Goal: Task Accomplishment & Management: Manage account settings

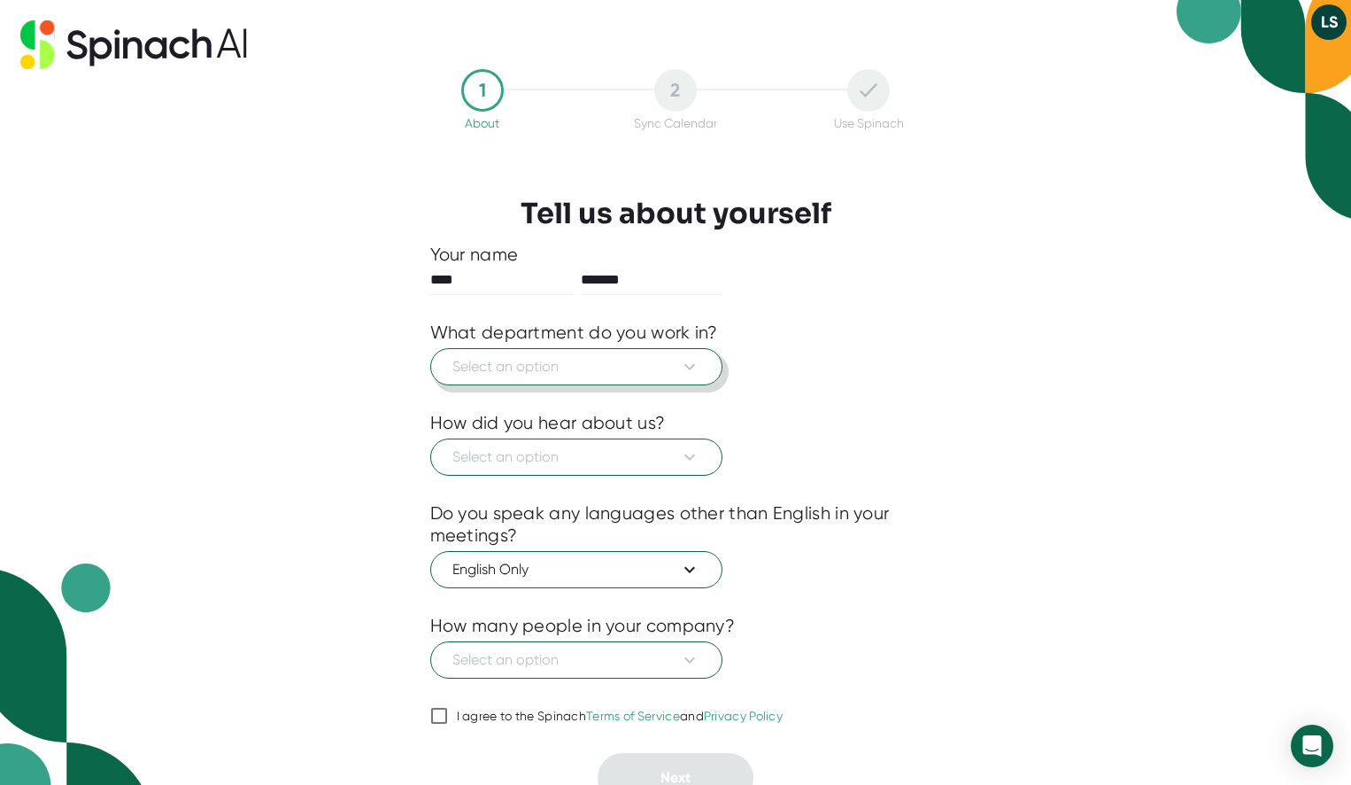
click at [695, 359] on icon at bounding box center [689, 366] width 21 height 21
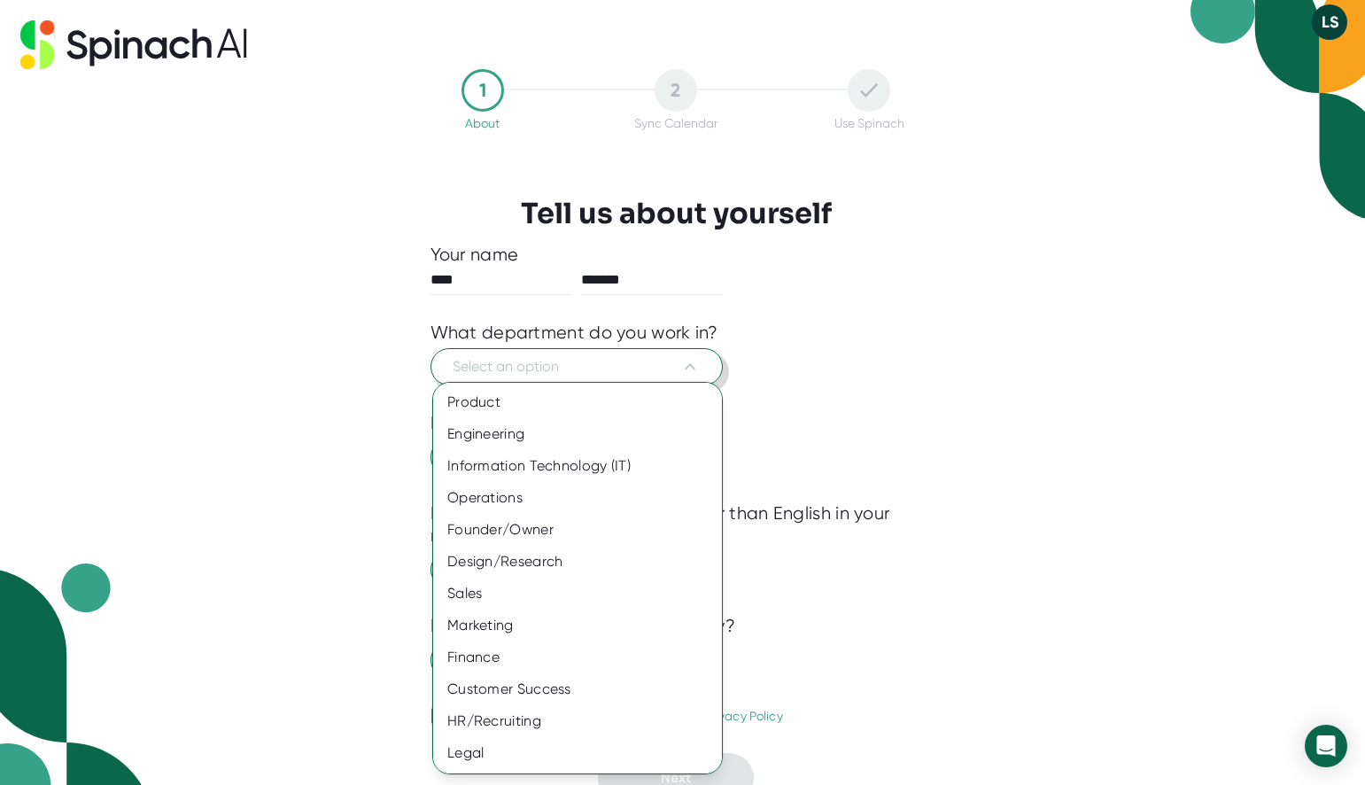
scroll to position [31, 0]
click at [491, 599] on div "Marketing" at bounding box center [584, 594] width 302 height 32
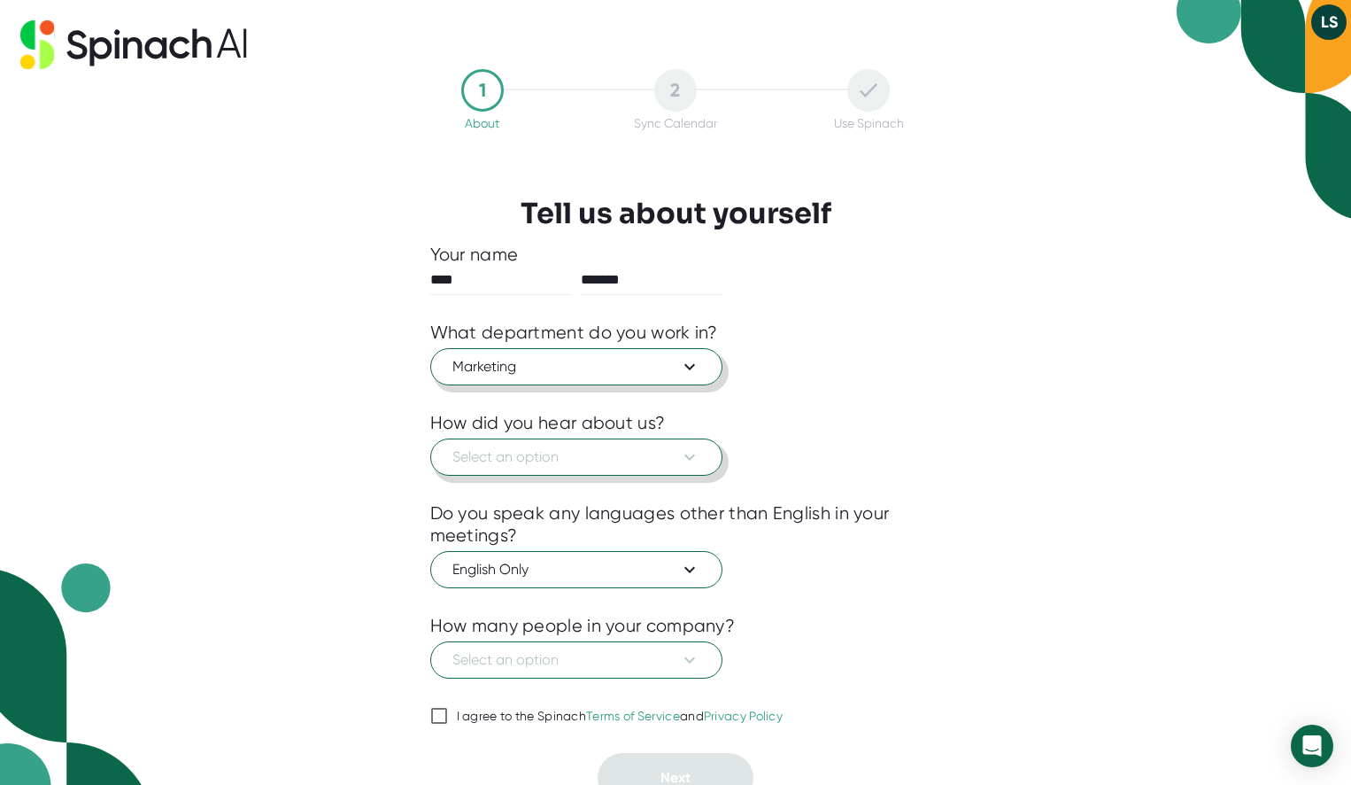
click at [692, 449] on icon at bounding box center [689, 456] width 21 height 21
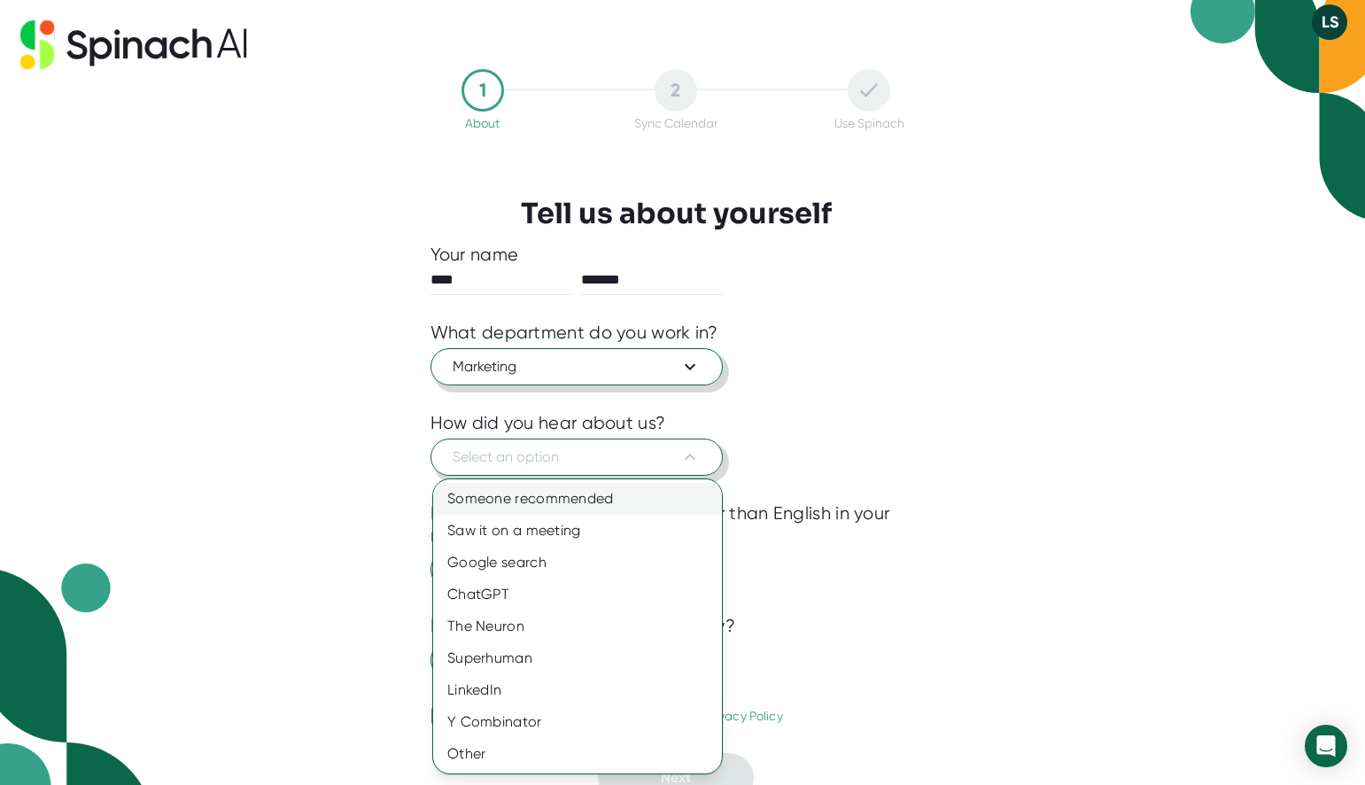
click at [580, 496] on div "Someone recommended" at bounding box center [577, 499] width 289 height 32
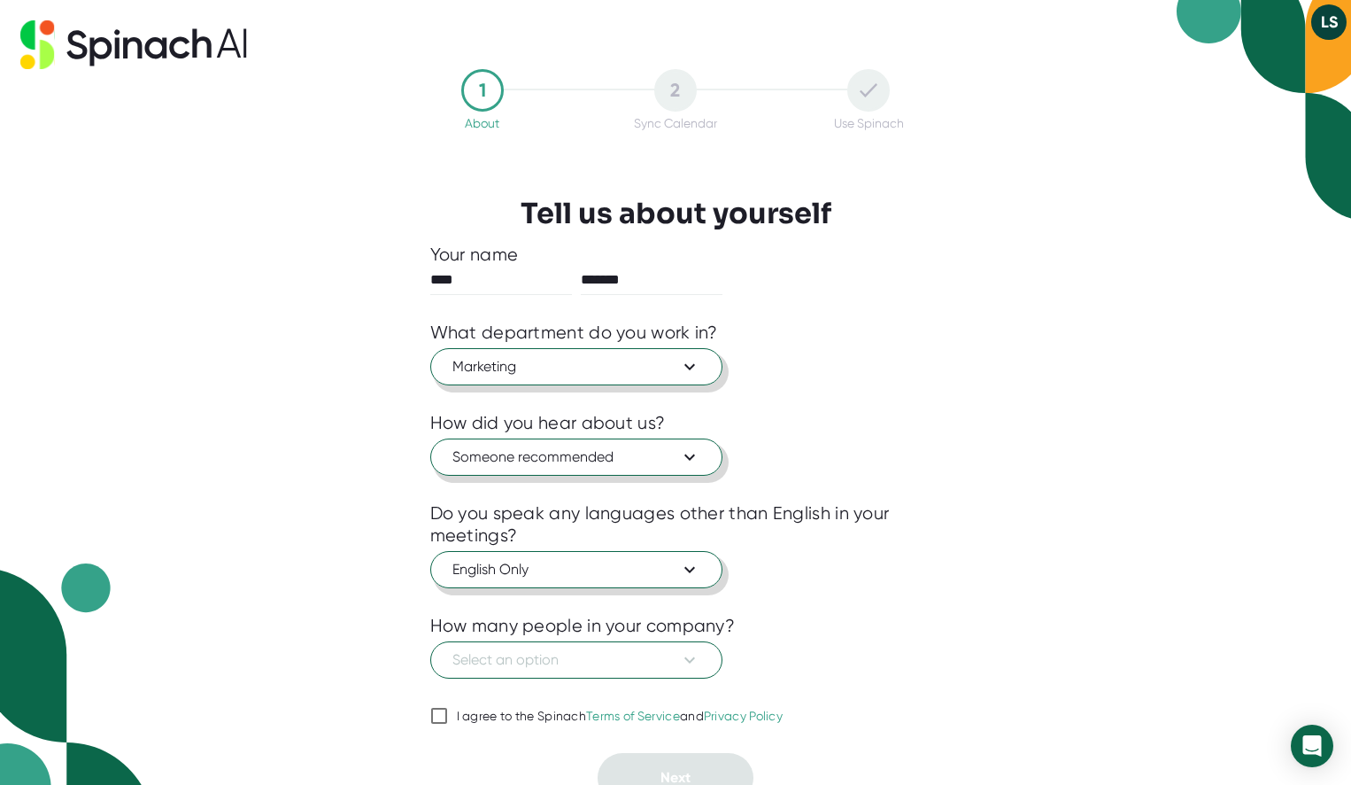
click at [692, 569] on icon at bounding box center [689, 570] width 11 height 6
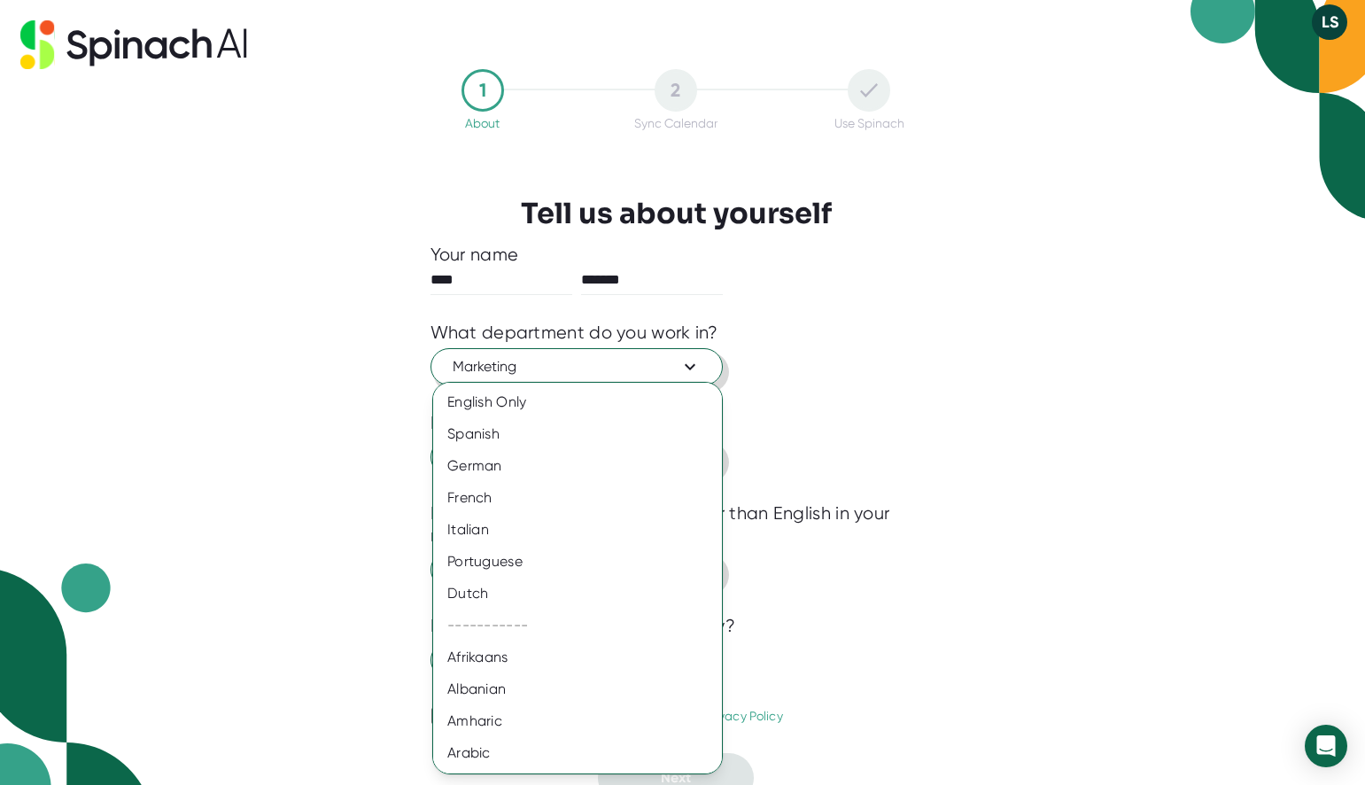
click at [817, 436] on div at bounding box center [682, 392] width 1365 height 785
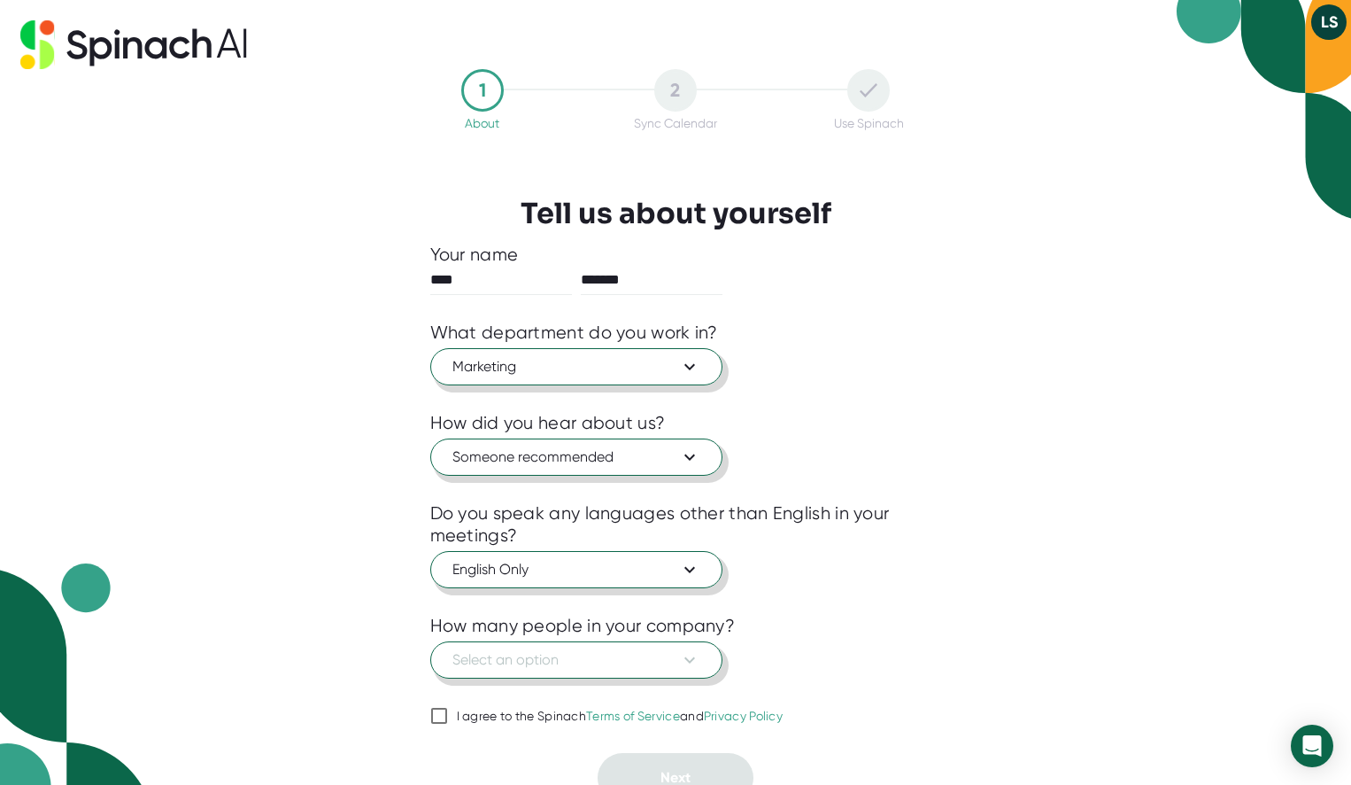
click at [691, 656] on icon at bounding box center [689, 659] width 21 height 21
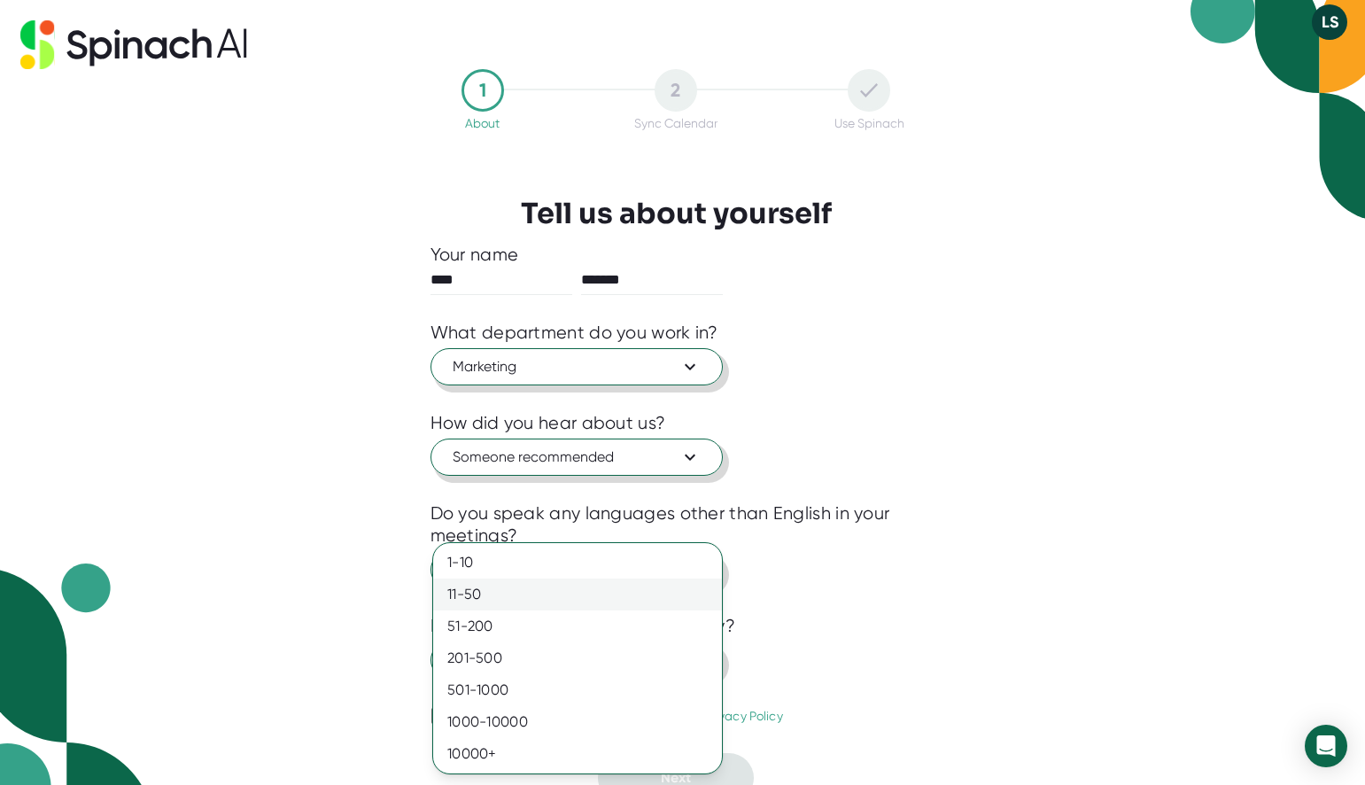
click at [628, 591] on div "11-50" at bounding box center [577, 594] width 289 height 32
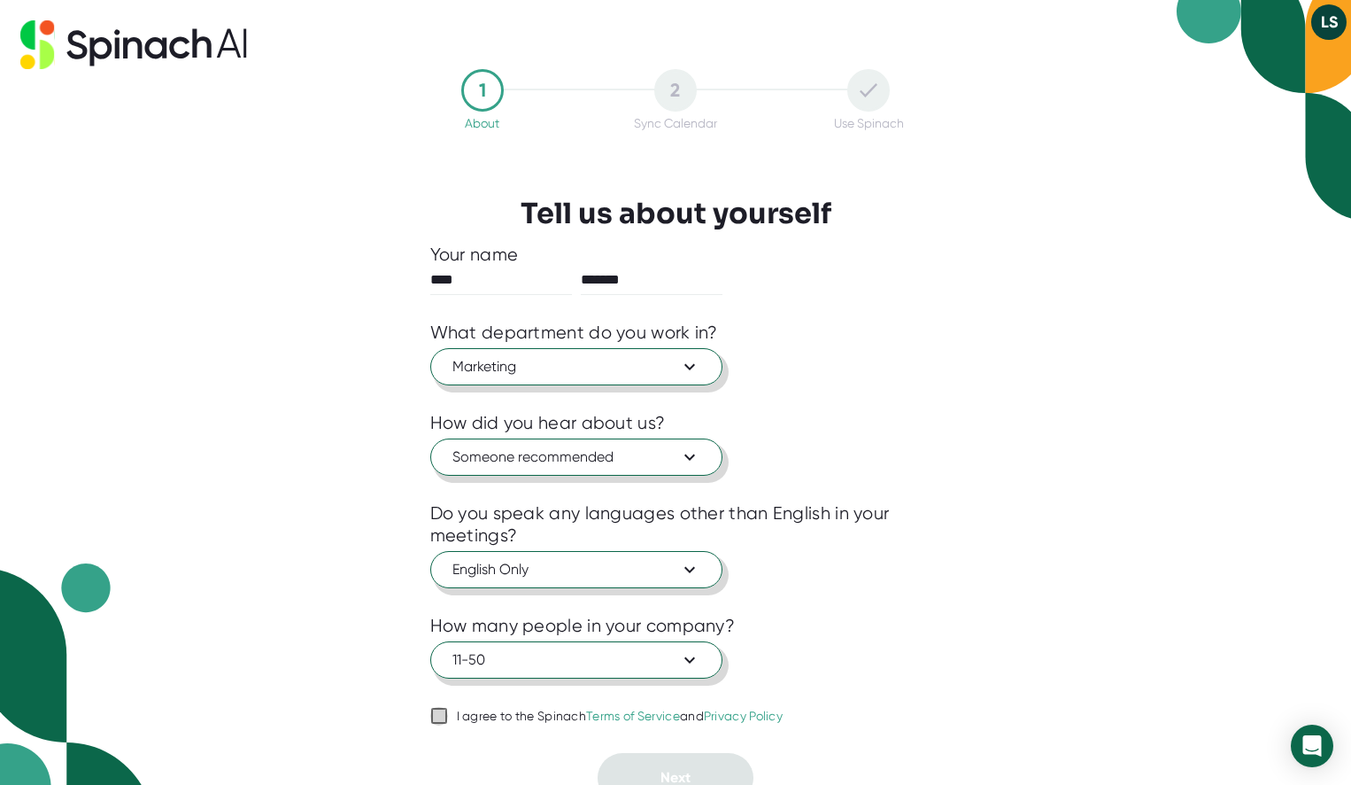
click at [433, 715] on input "I agree to the Spinach Terms of Service and Privacy Policy" at bounding box center [439, 715] width 18 height 21
checkbox input "true"
click at [646, 761] on button "Next" at bounding box center [676, 778] width 156 height 50
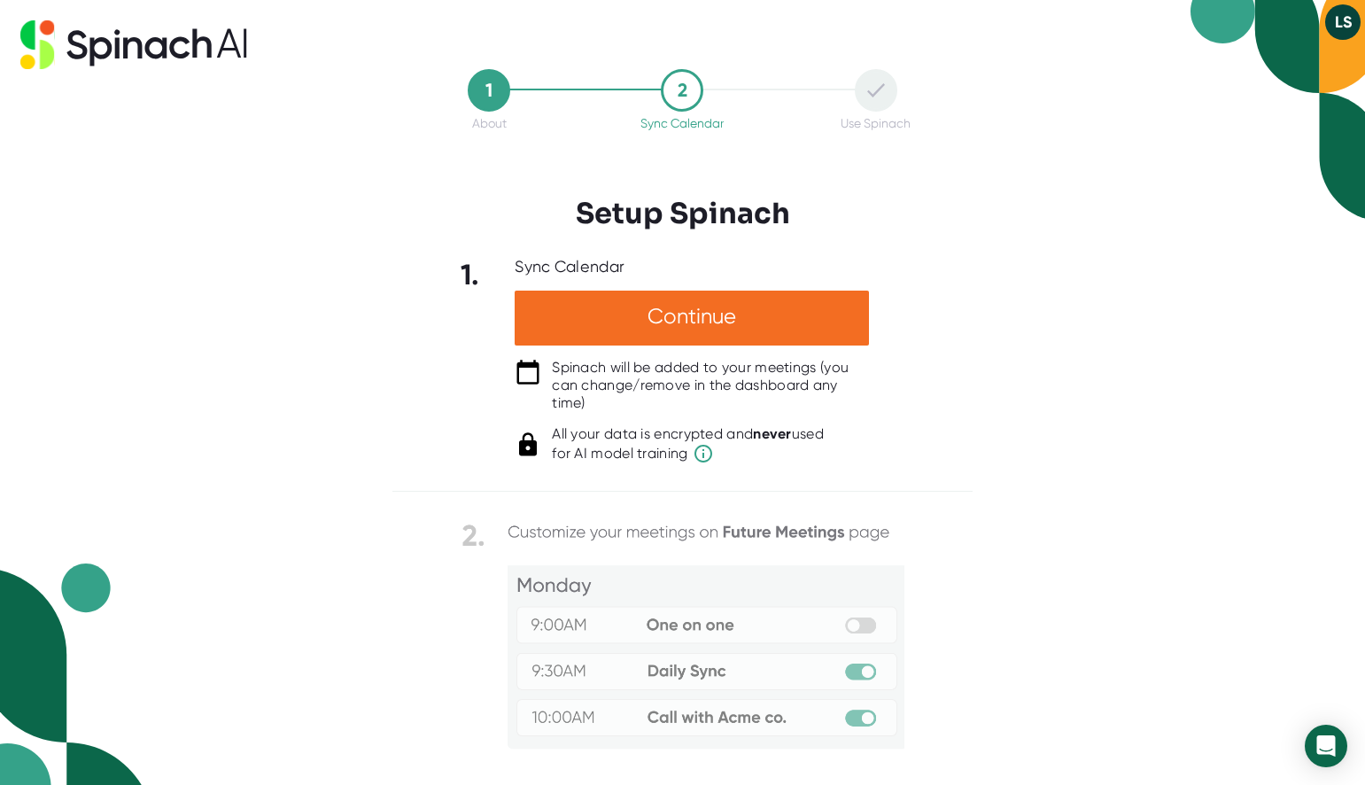
drag, startPoint x: 859, startPoint y: 670, endPoint x: 839, endPoint y: 716, distance: 50.3
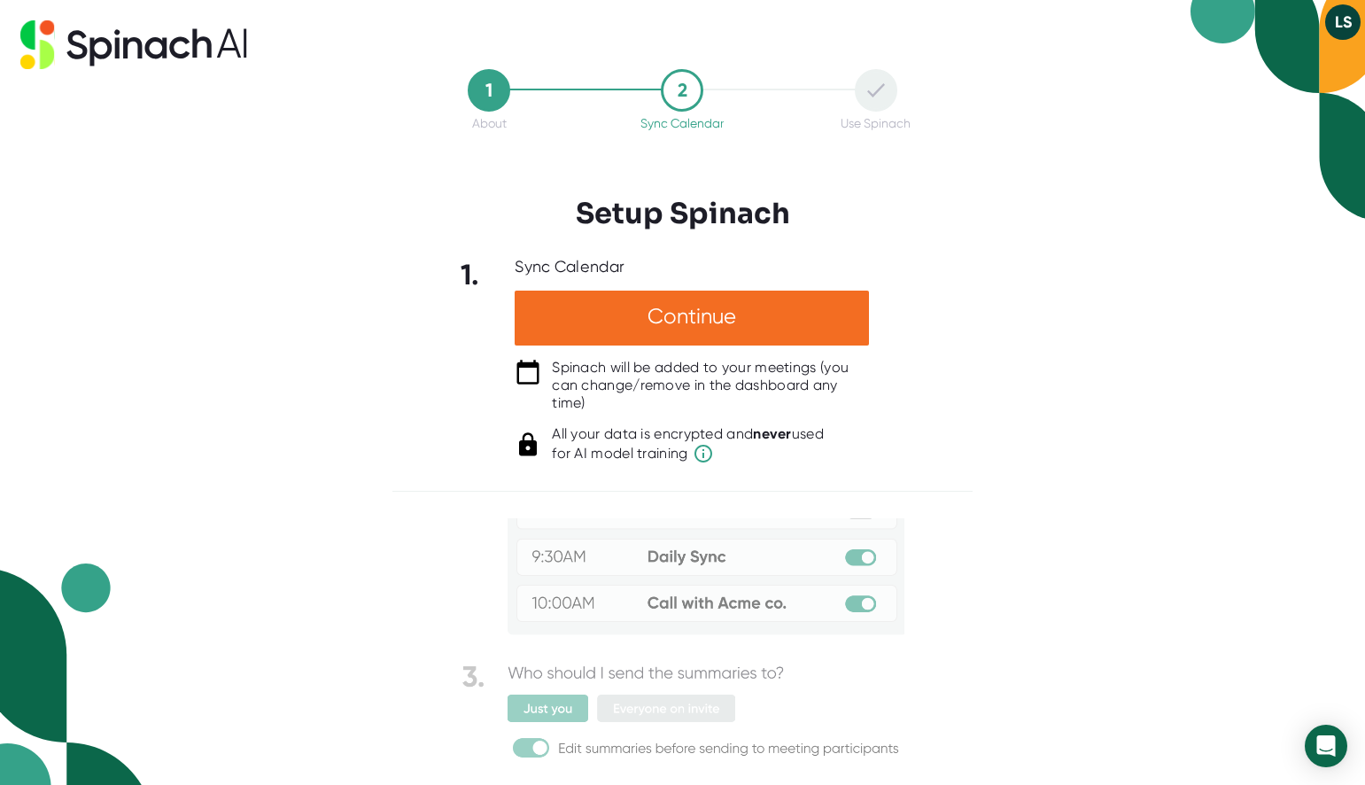
scroll to position [115, 0]
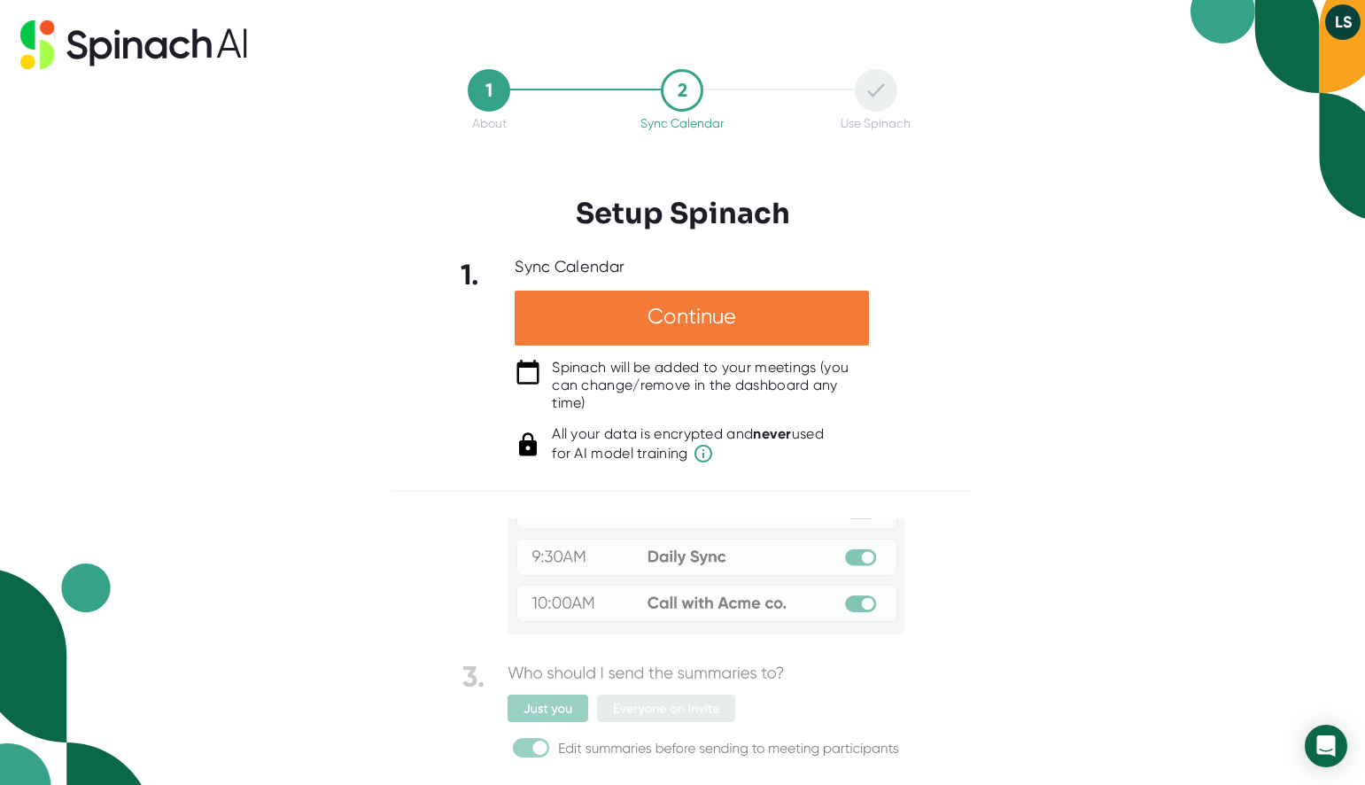
click at [770, 316] on div "Continue" at bounding box center [691, 317] width 354 height 55
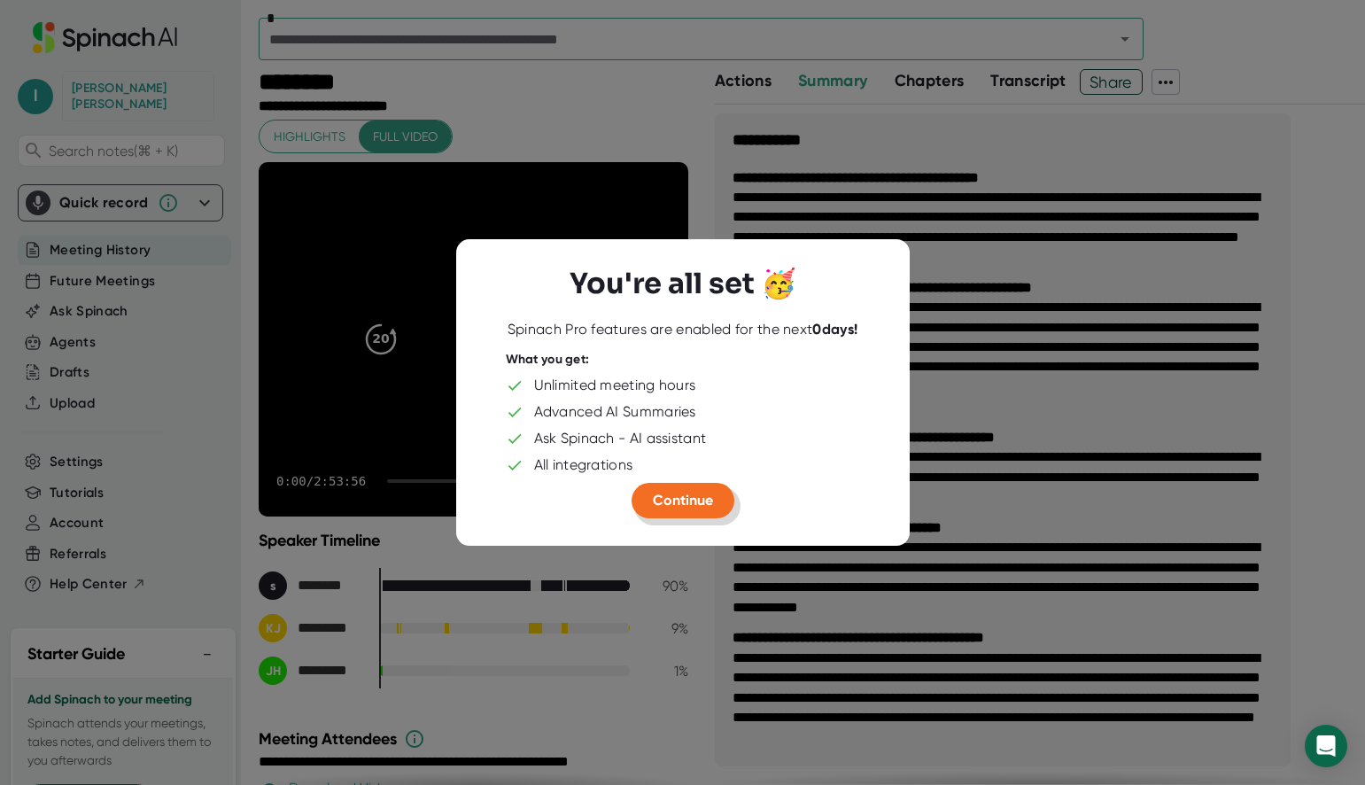
click at [688, 495] on span "Continue" at bounding box center [683, 499] width 60 height 17
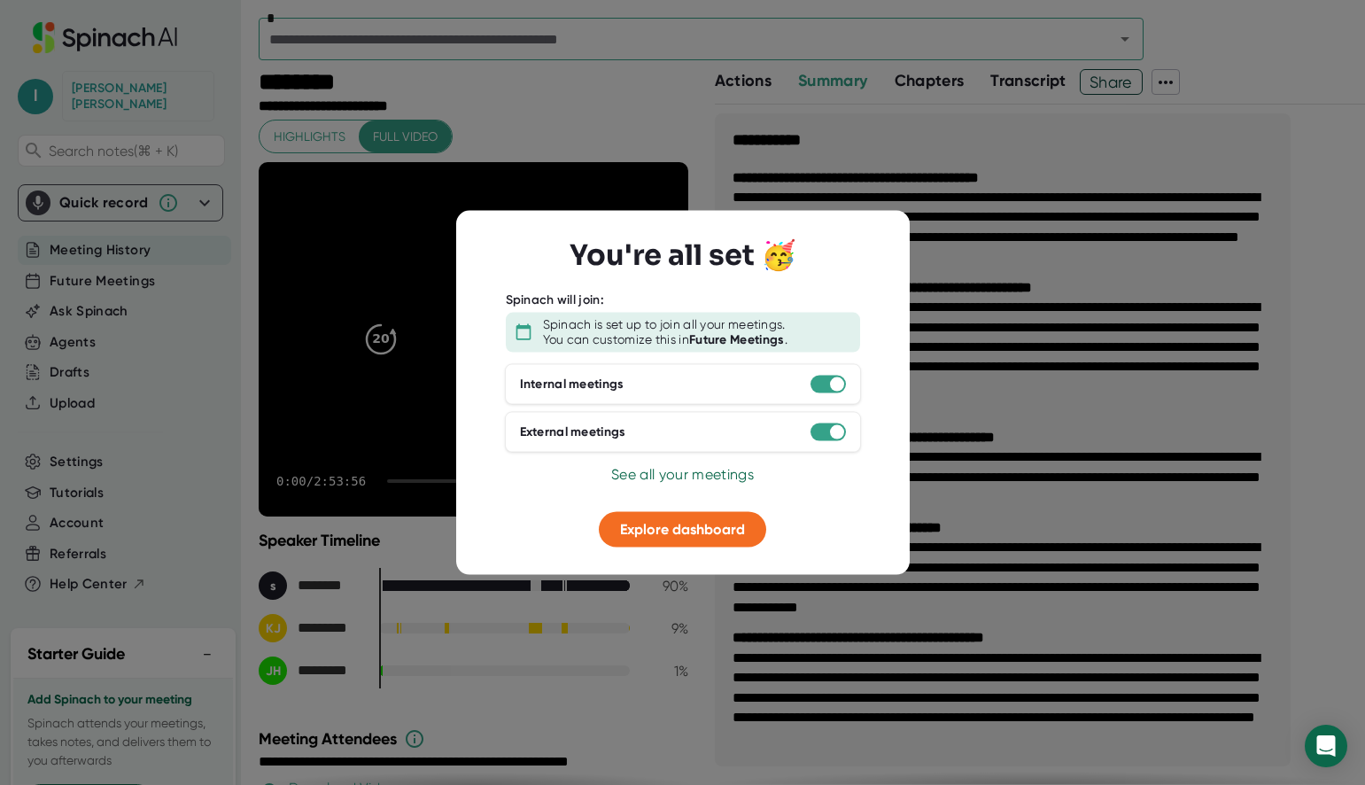
click at [696, 467] on span "See all your meetings" at bounding box center [682, 473] width 143 height 17
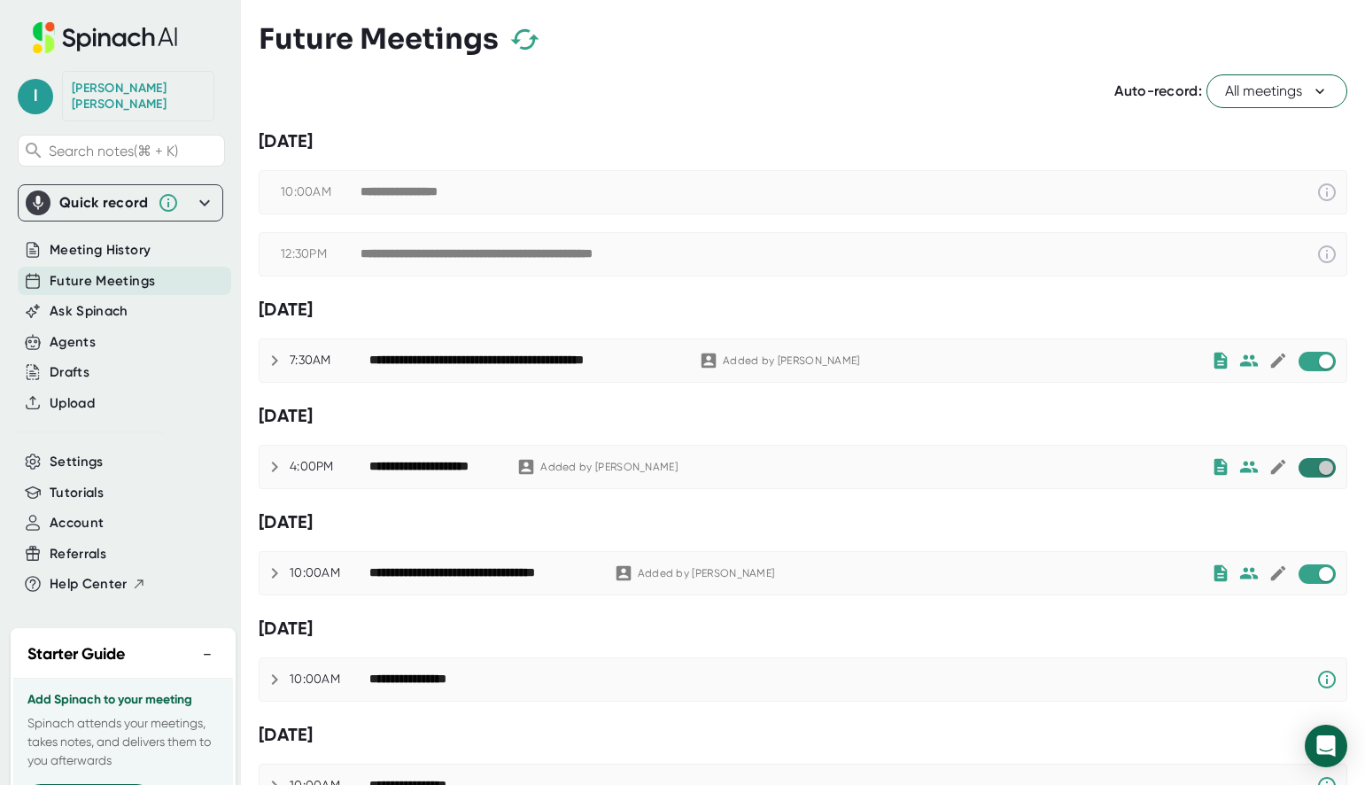
click at [1308, 464] on input "checkbox" at bounding box center [1325, 468] width 50 height 16
click at [1317, 355] on input "checkbox" at bounding box center [1325, 361] width 50 height 16
click at [1290, 357] on input "checkbox" at bounding box center [1308, 361] width 50 height 16
click at [1304, 572] on input "checkbox" at bounding box center [1325, 574] width 50 height 16
checkbox input "true"
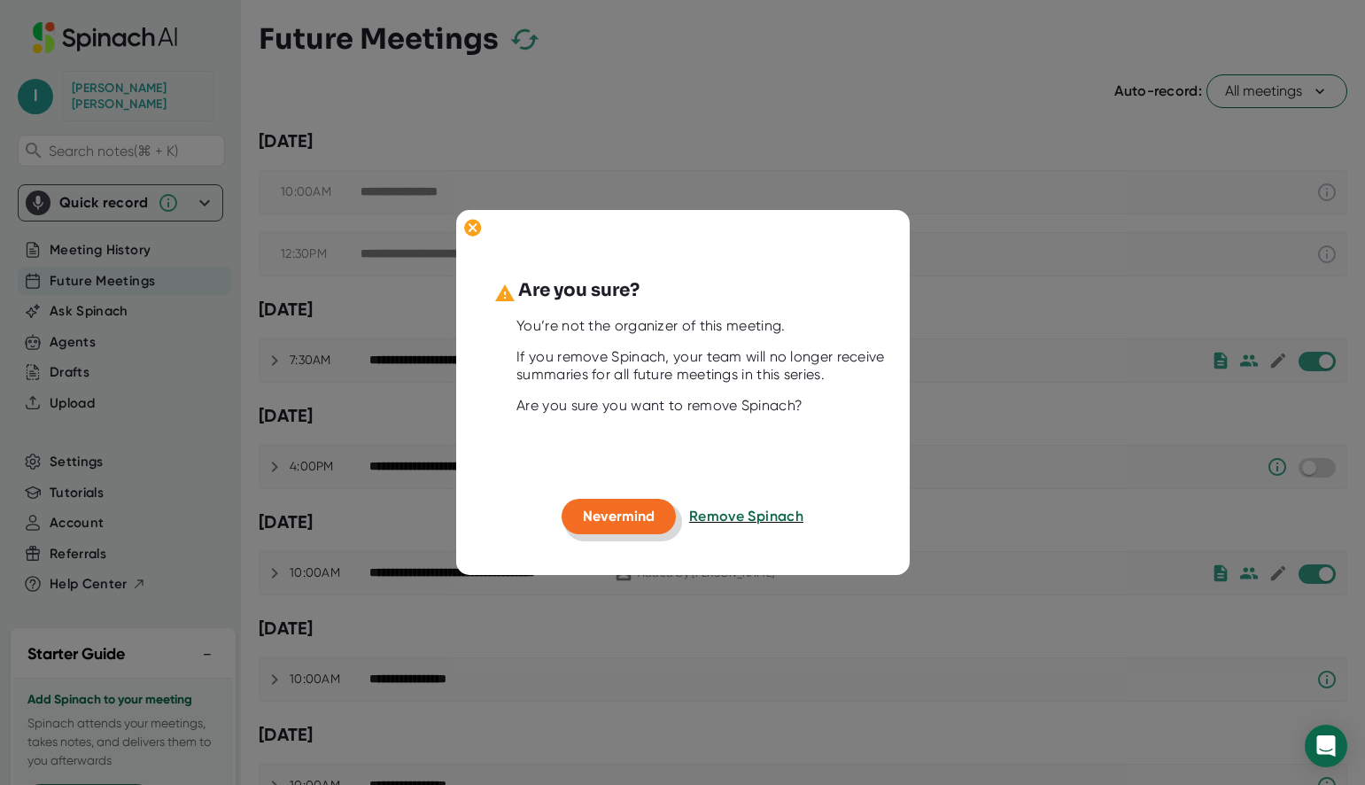
click at [655, 517] on button "Nevermind" at bounding box center [618, 516] width 114 height 35
